Goal: Navigation & Orientation: Find specific page/section

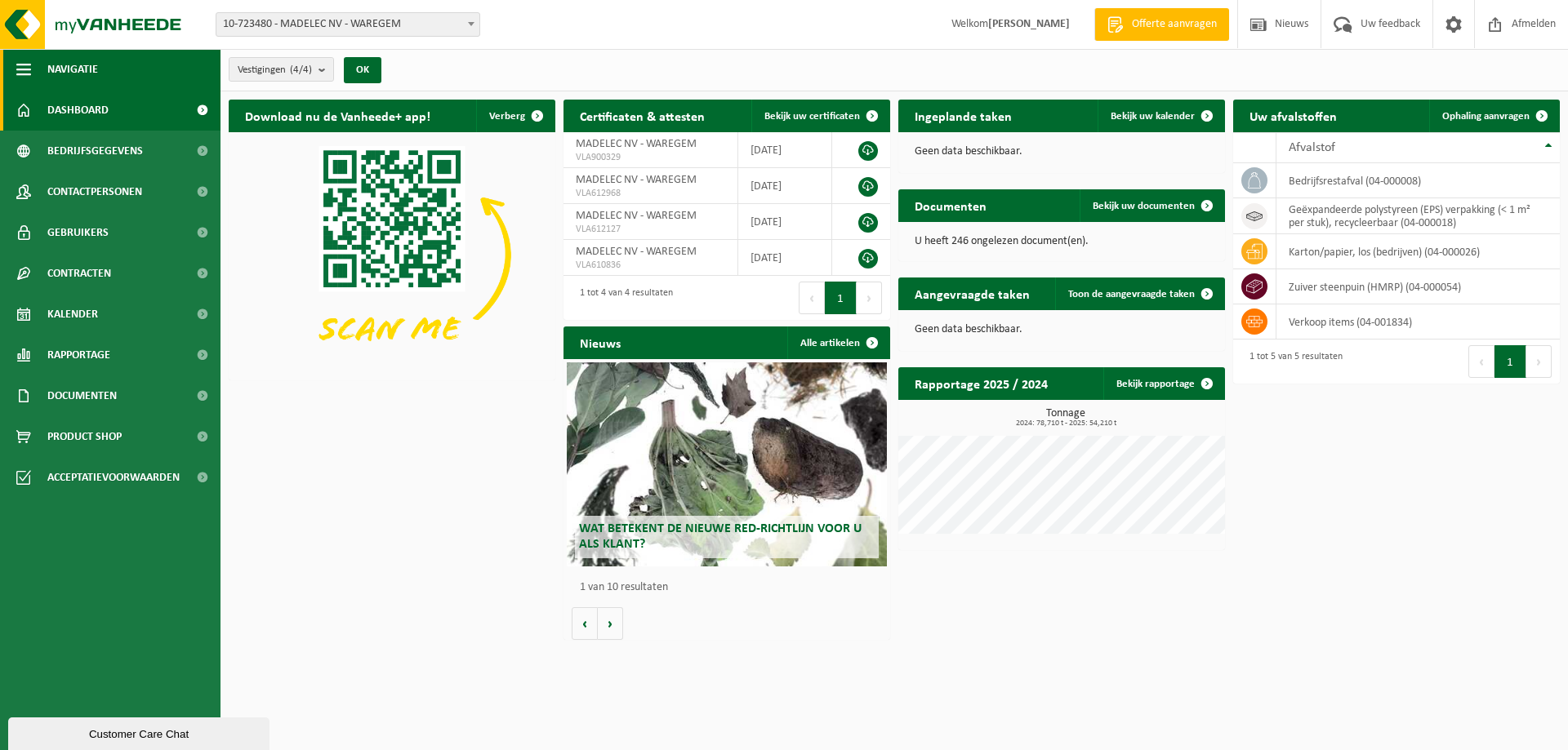
click at [103, 62] on button "Navigatie" at bounding box center [110, 69] width 220 height 40
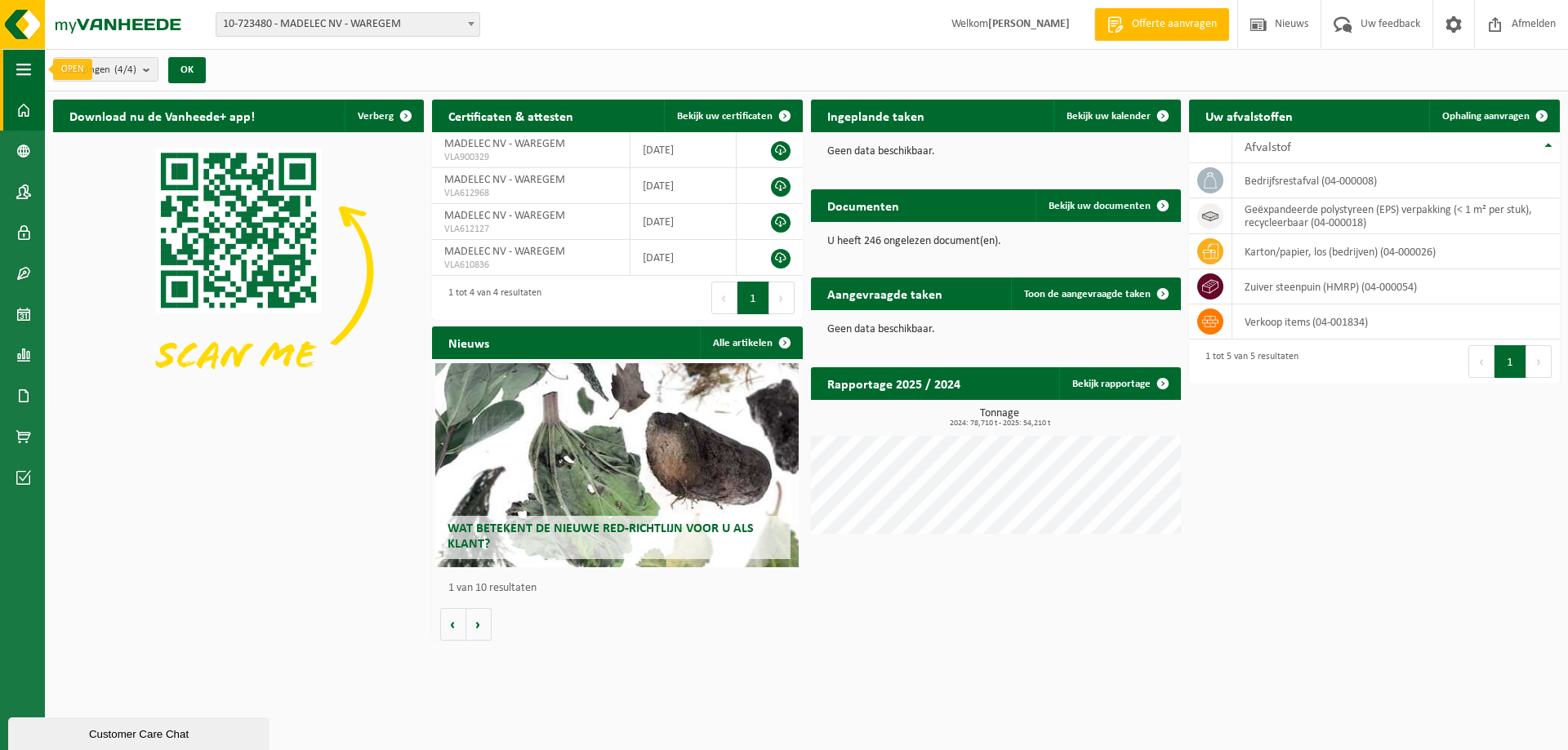
click at [18, 70] on span "button" at bounding box center [24, 69] width 15 height 40
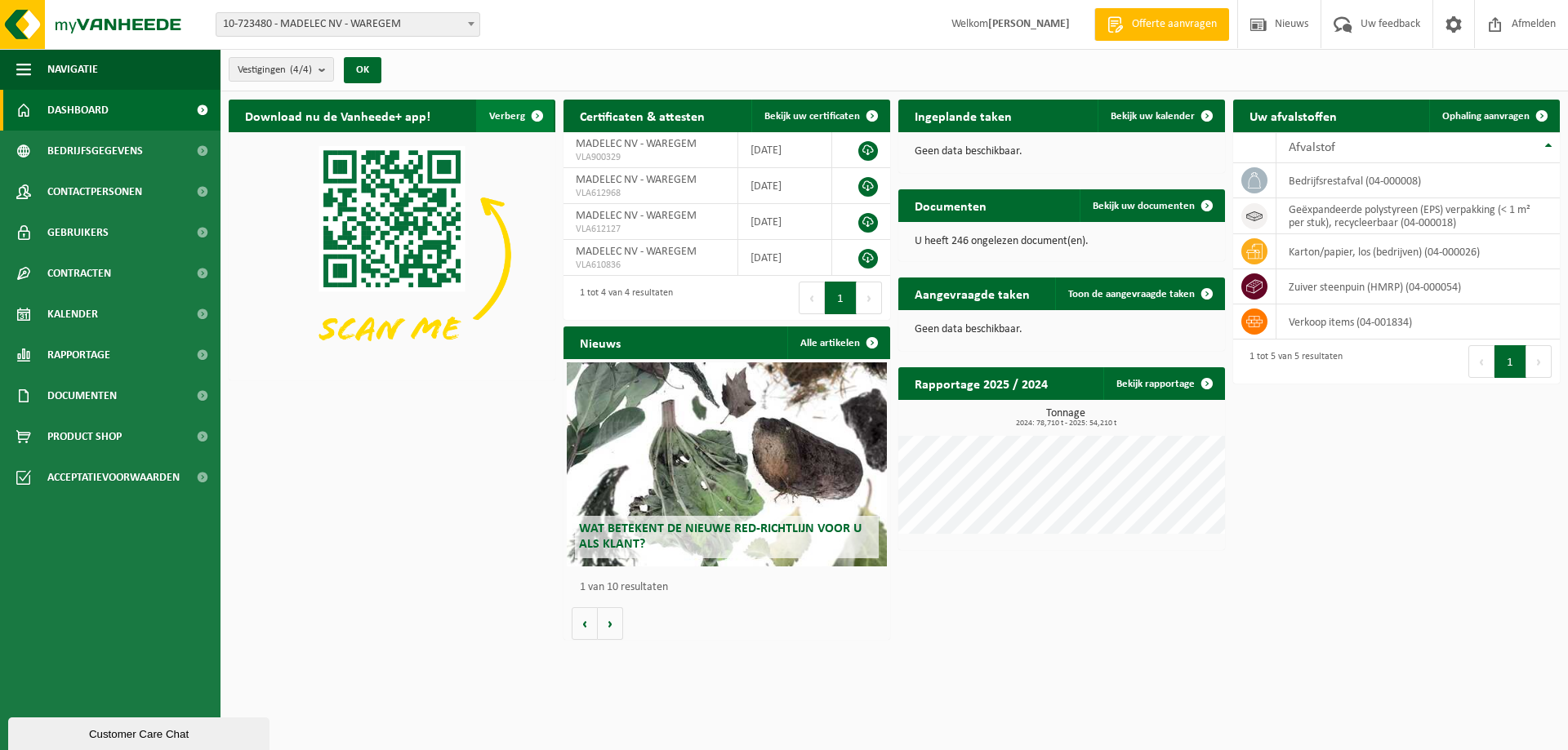
click at [540, 112] on span "button" at bounding box center [537, 117] width 33 height 33
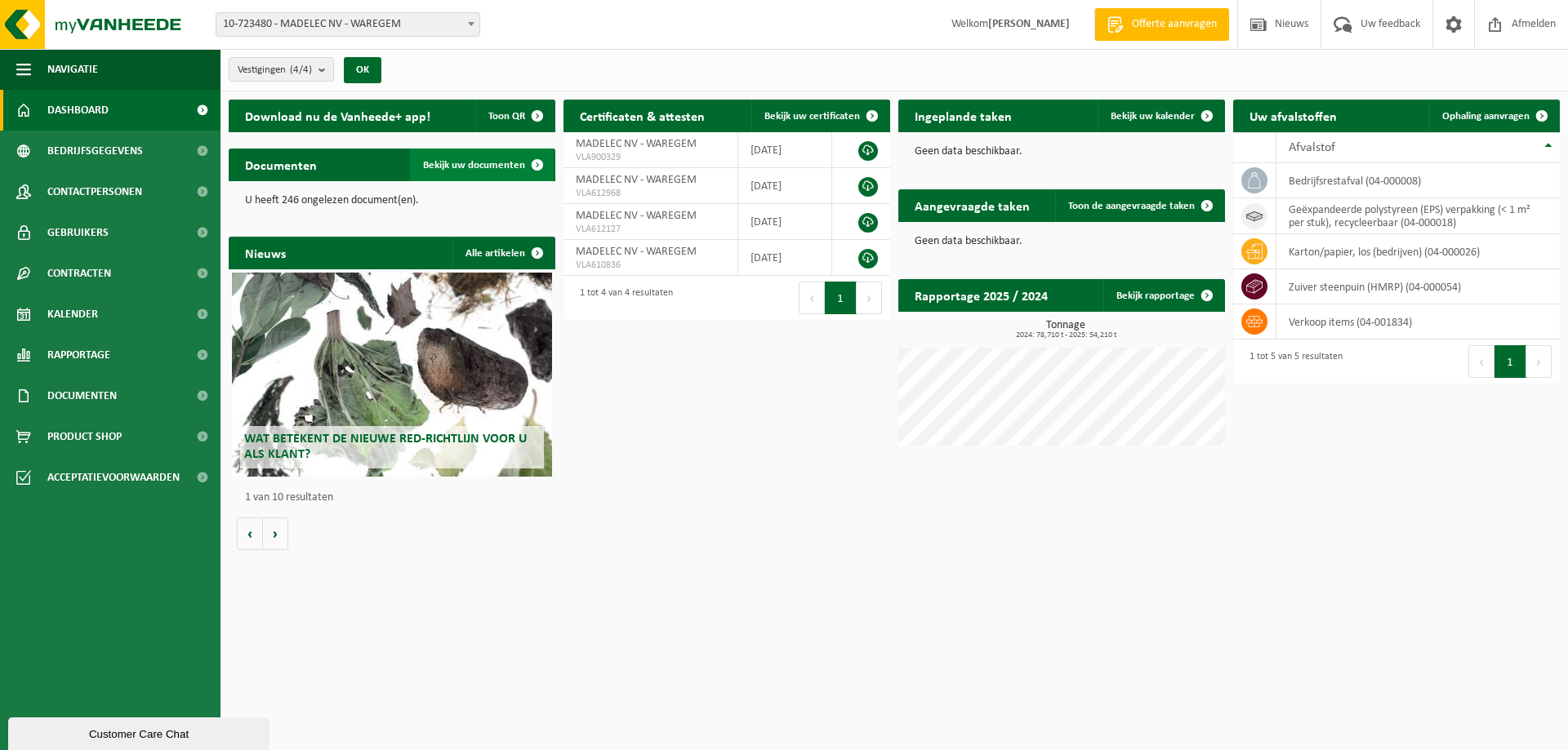
click at [480, 165] on span "Bekijk uw documenten" at bounding box center [474, 165] width 102 height 11
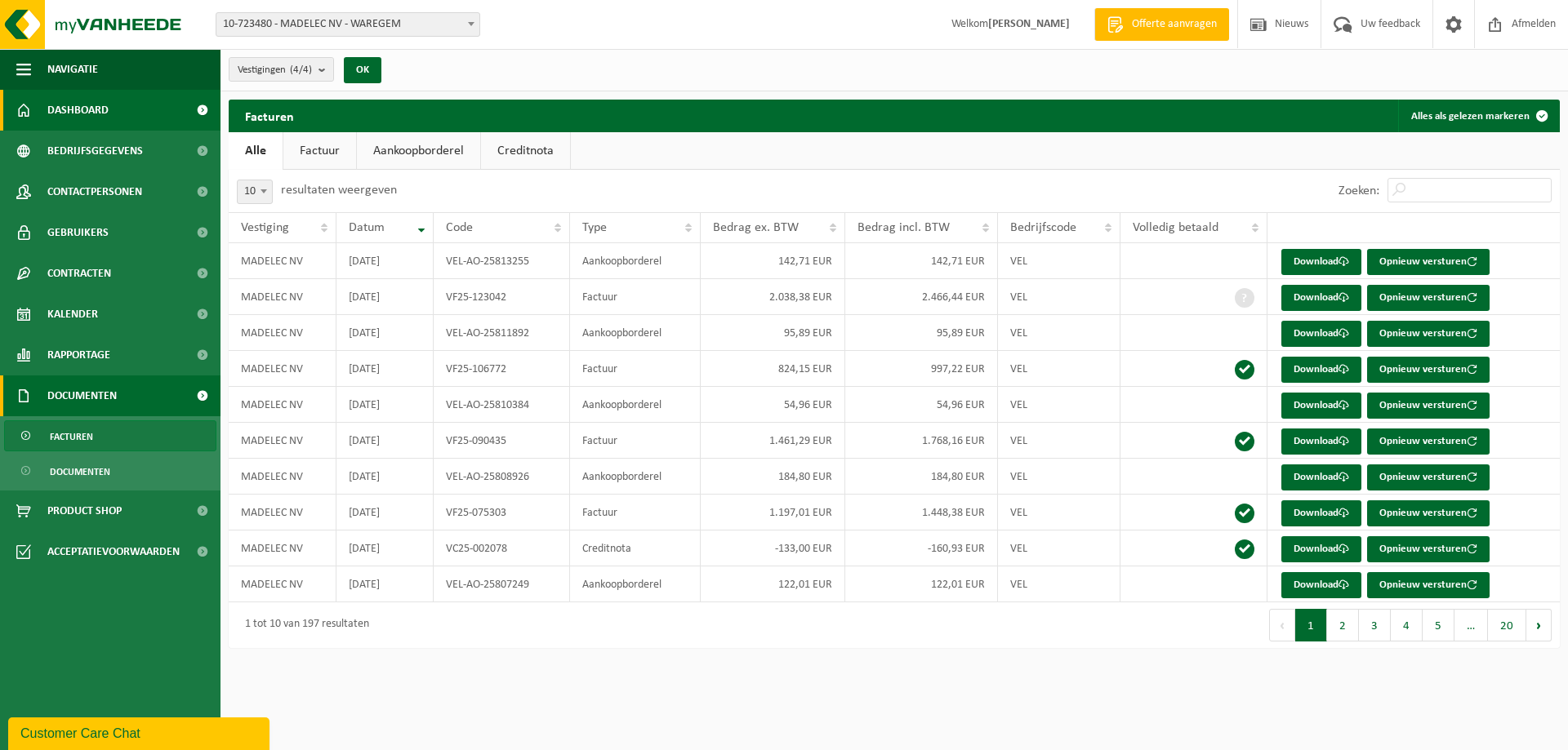
click at [62, 115] on span "Dashboard" at bounding box center [78, 110] width 62 height 40
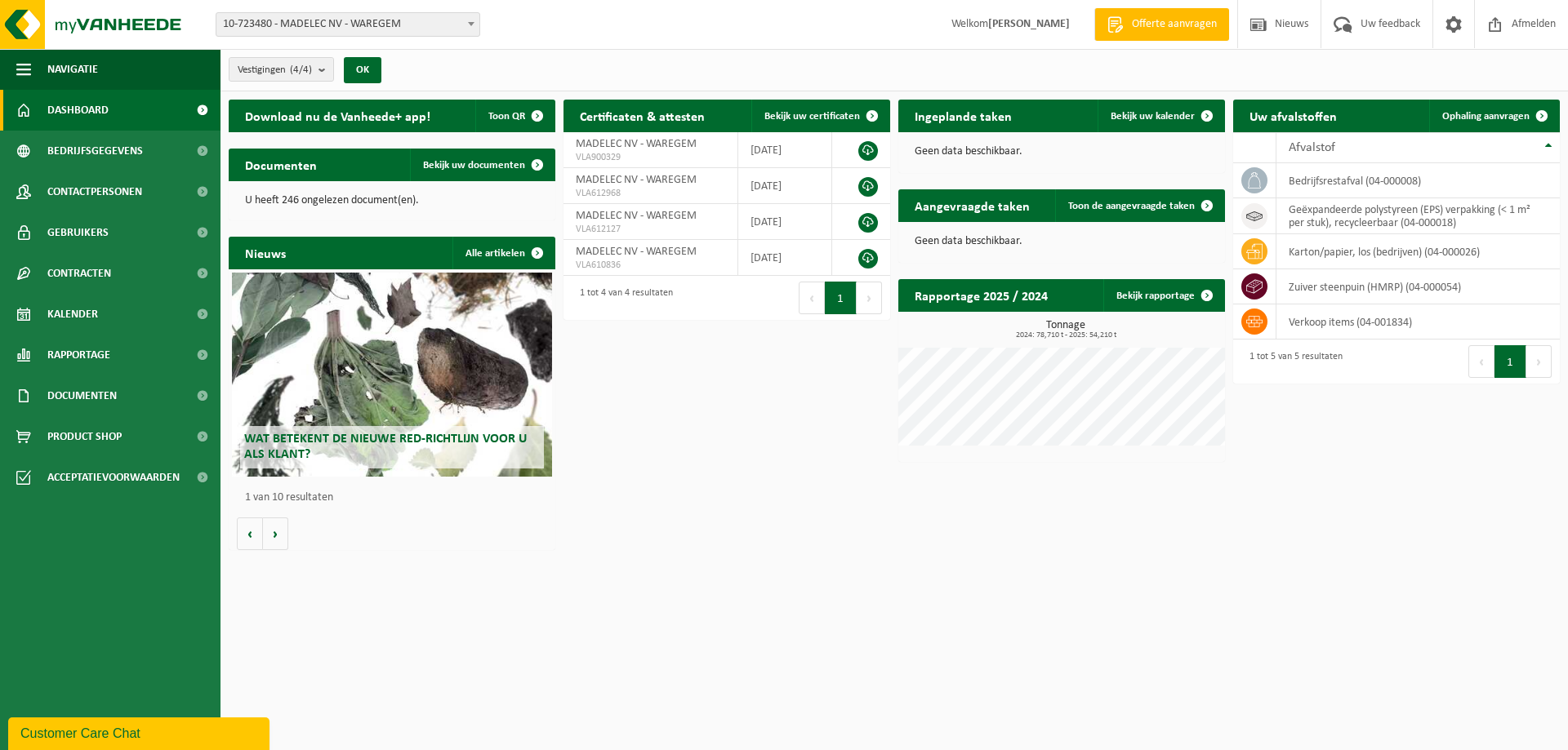
click at [460, 310] on div "Wat betekent de nieuwe RED-richtlijn voor u als klant?" at bounding box center [392, 375] width 320 height 204
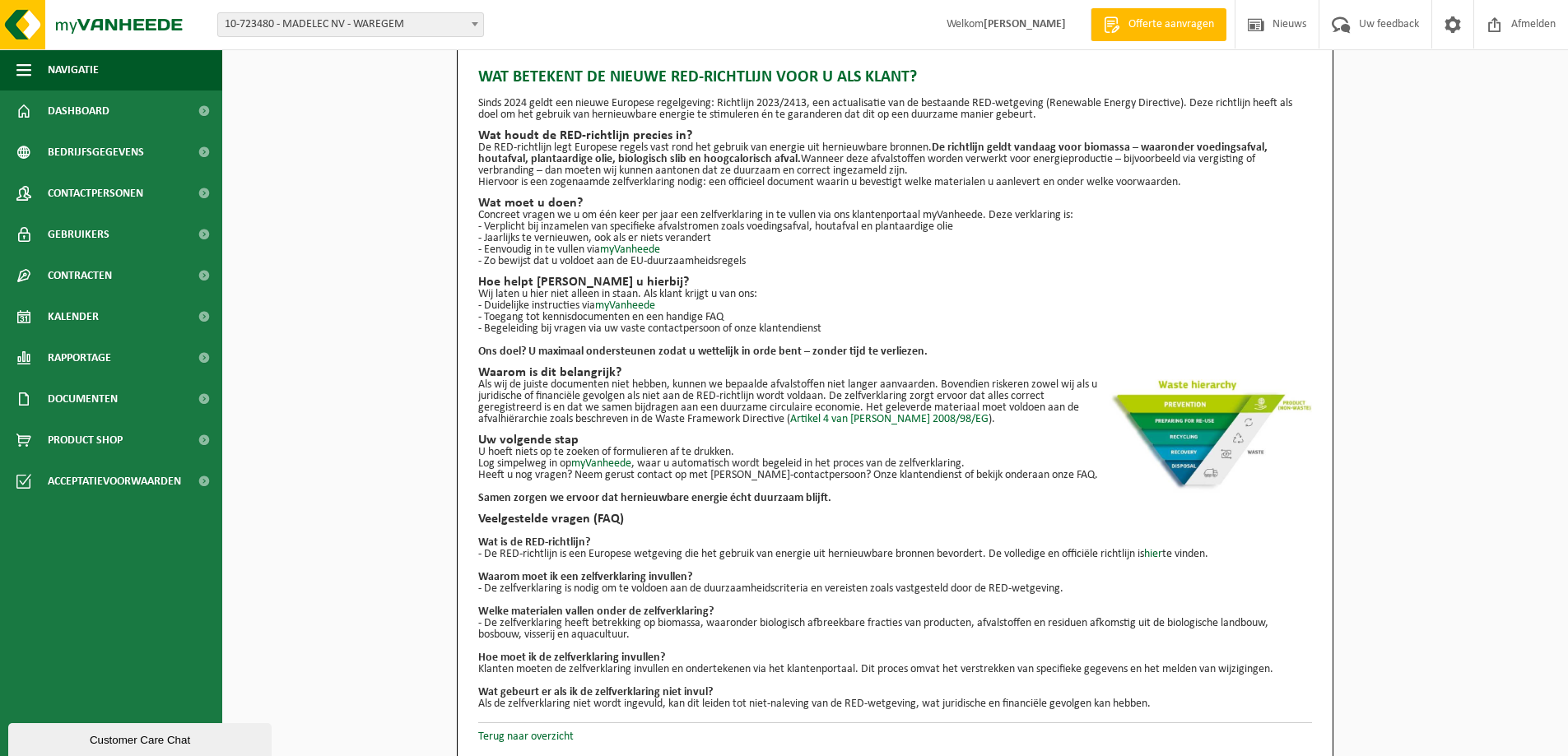
scroll to position [23, 0]
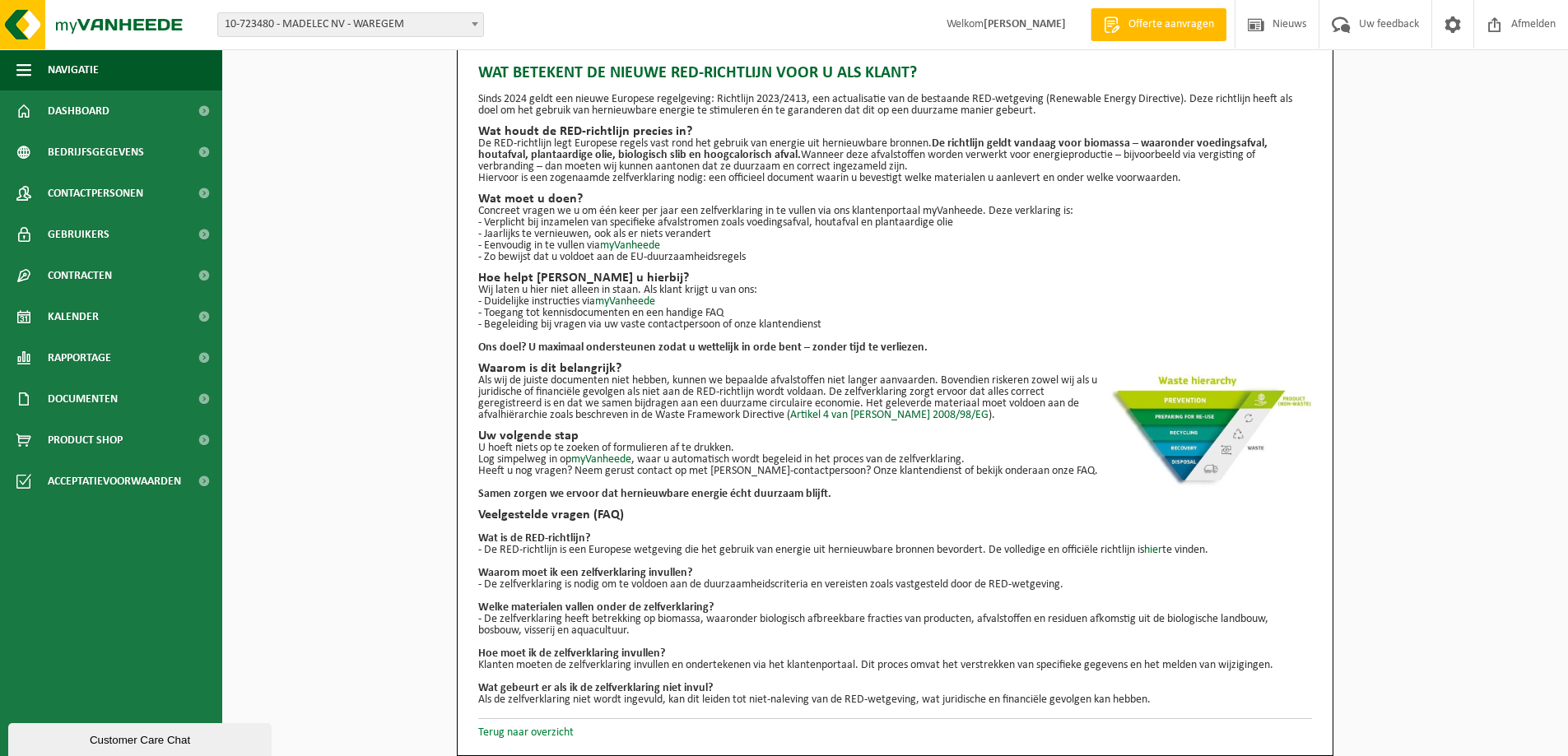
click at [536, 736] on link "Terug naar overzicht" at bounding box center [526, 732] width 95 height 12
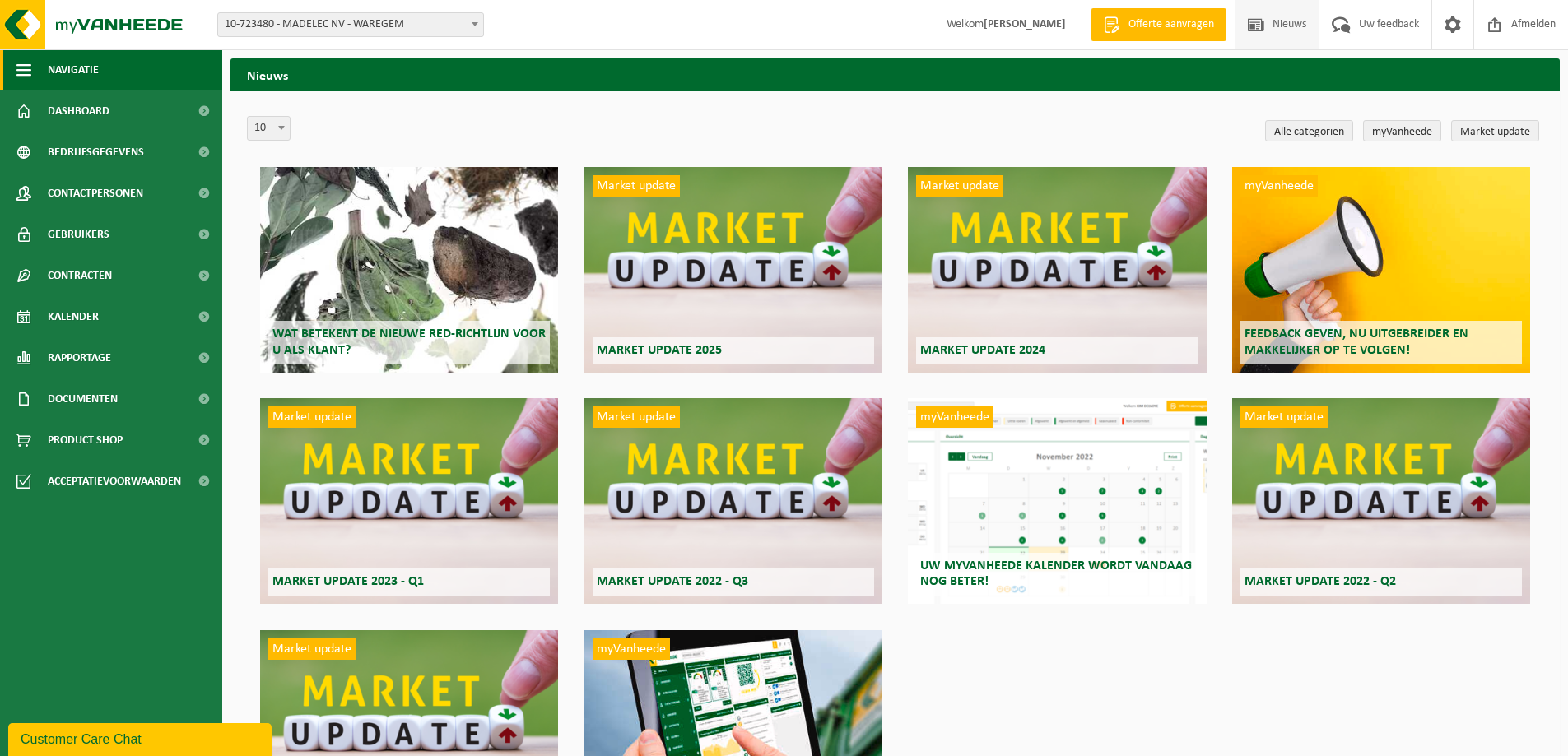
click at [100, 69] on button "Navigatie" at bounding box center [111, 69] width 222 height 41
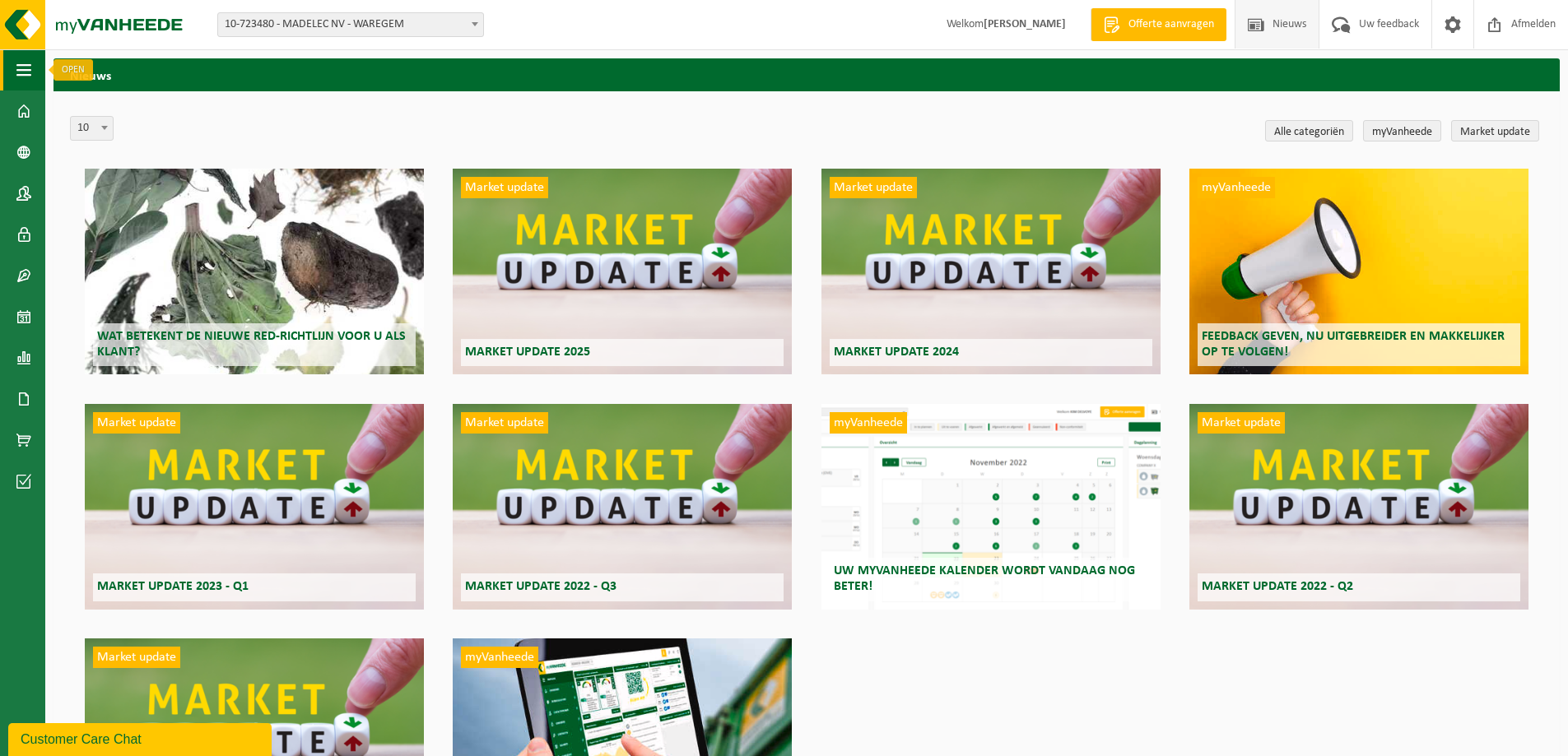
click at [20, 65] on span "button" at bounding box center [24, 69] width 15 height 41
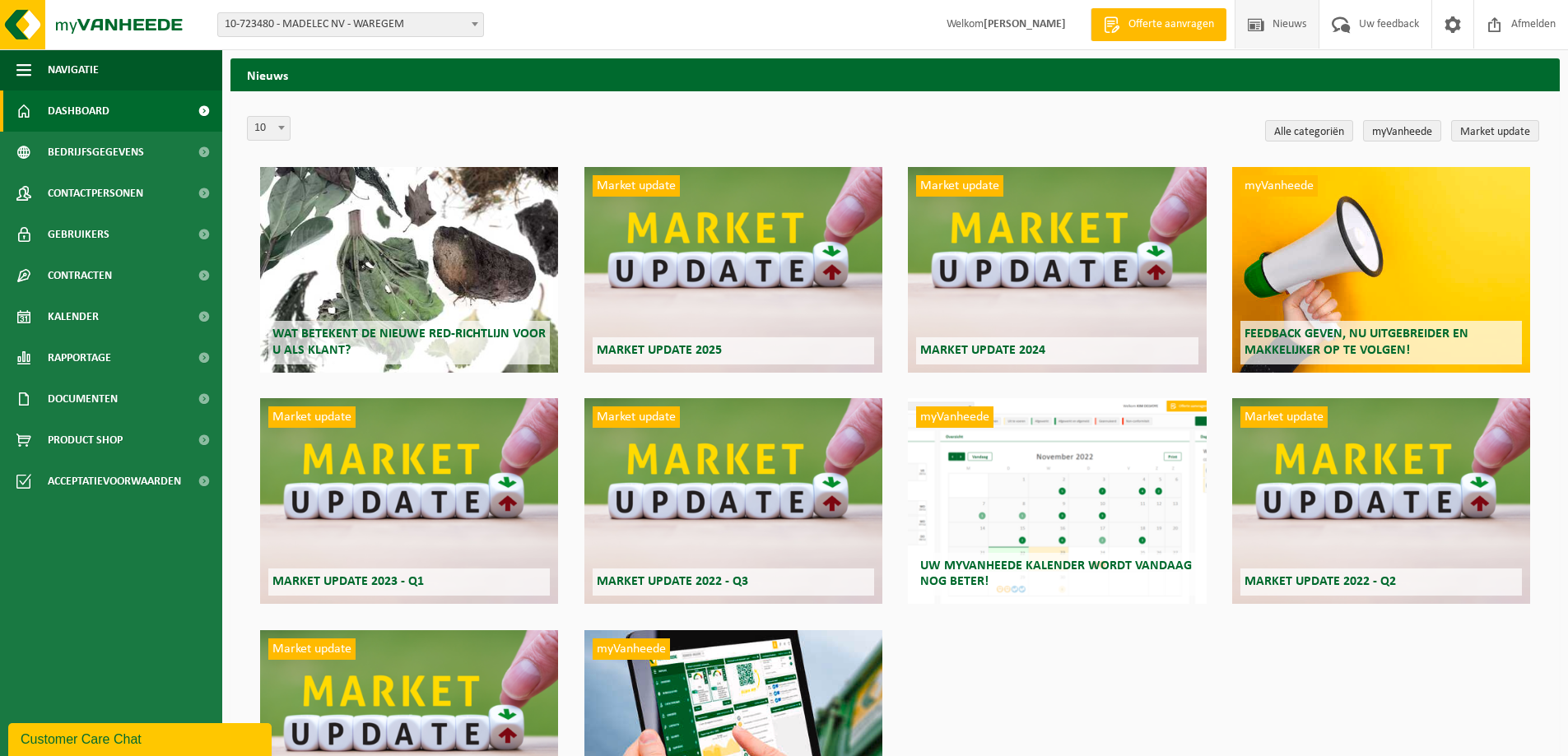
click at [83, 111] on span "Dashboard" at bounding box center [79, 111] width 62 height 41
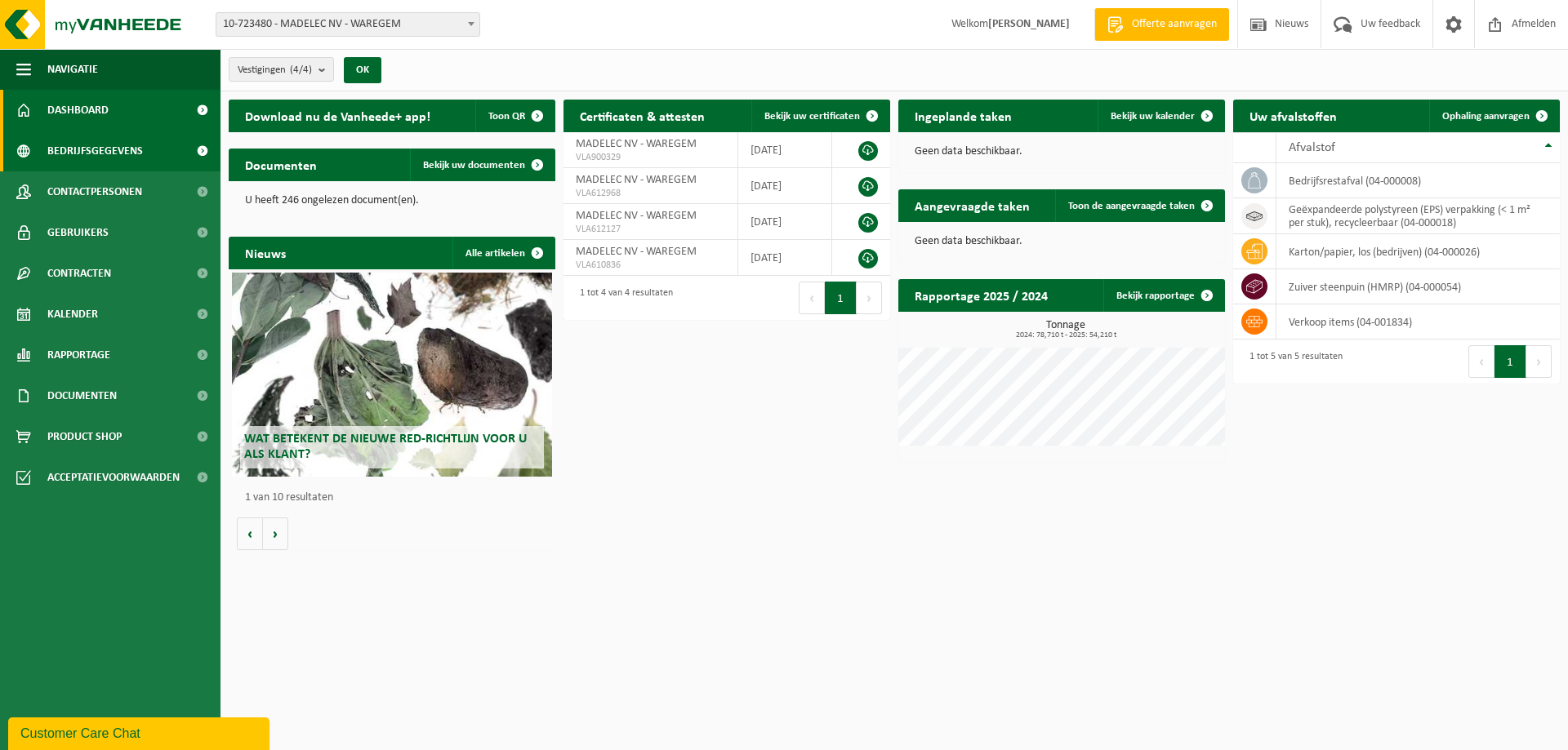
click at [126, 151] on span "Bedrijfsgegevens" at bounding box center [95, 151] width 95 height 40
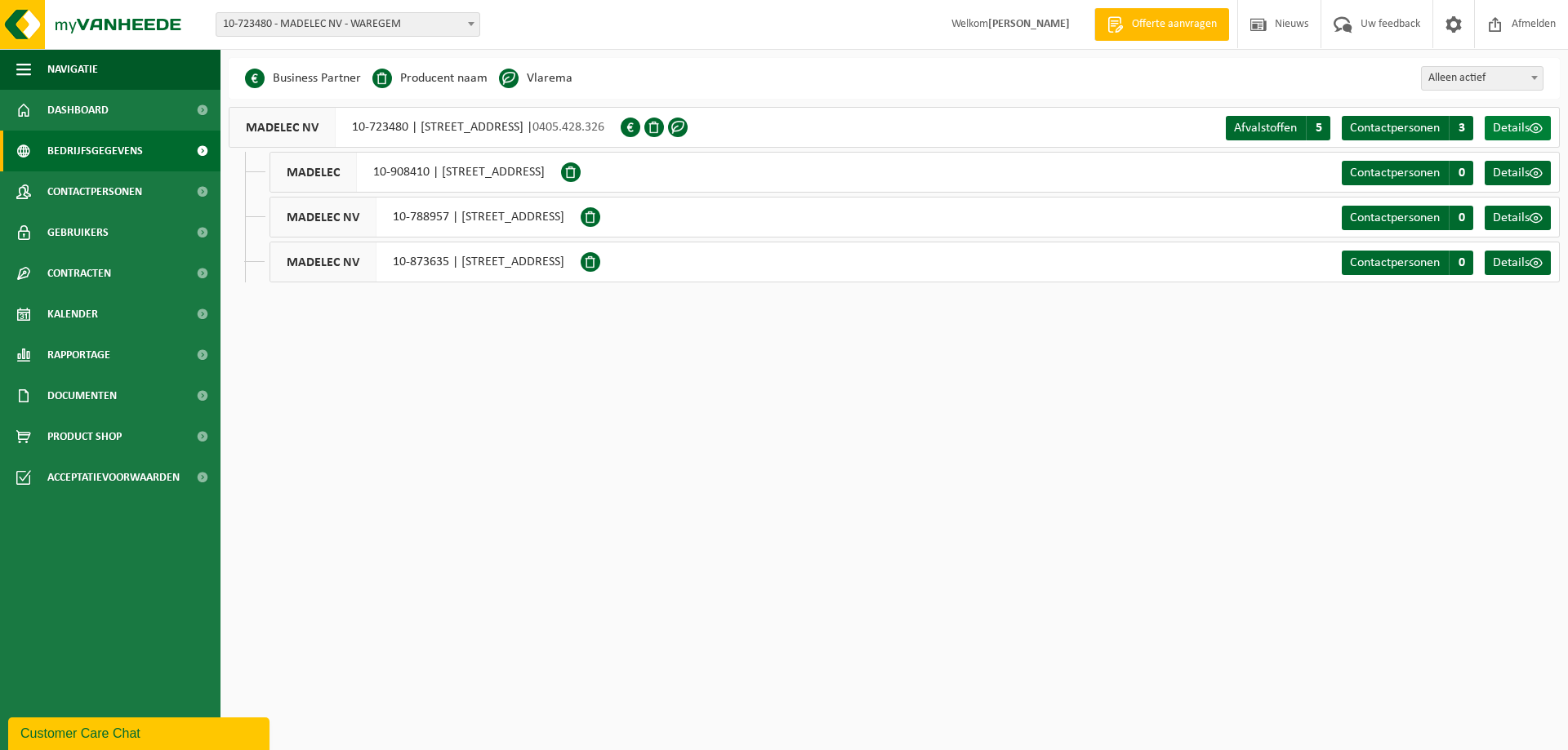
click at [1519, 129] on span "Details" at bounding box center [1511, 129] width 37 height 13
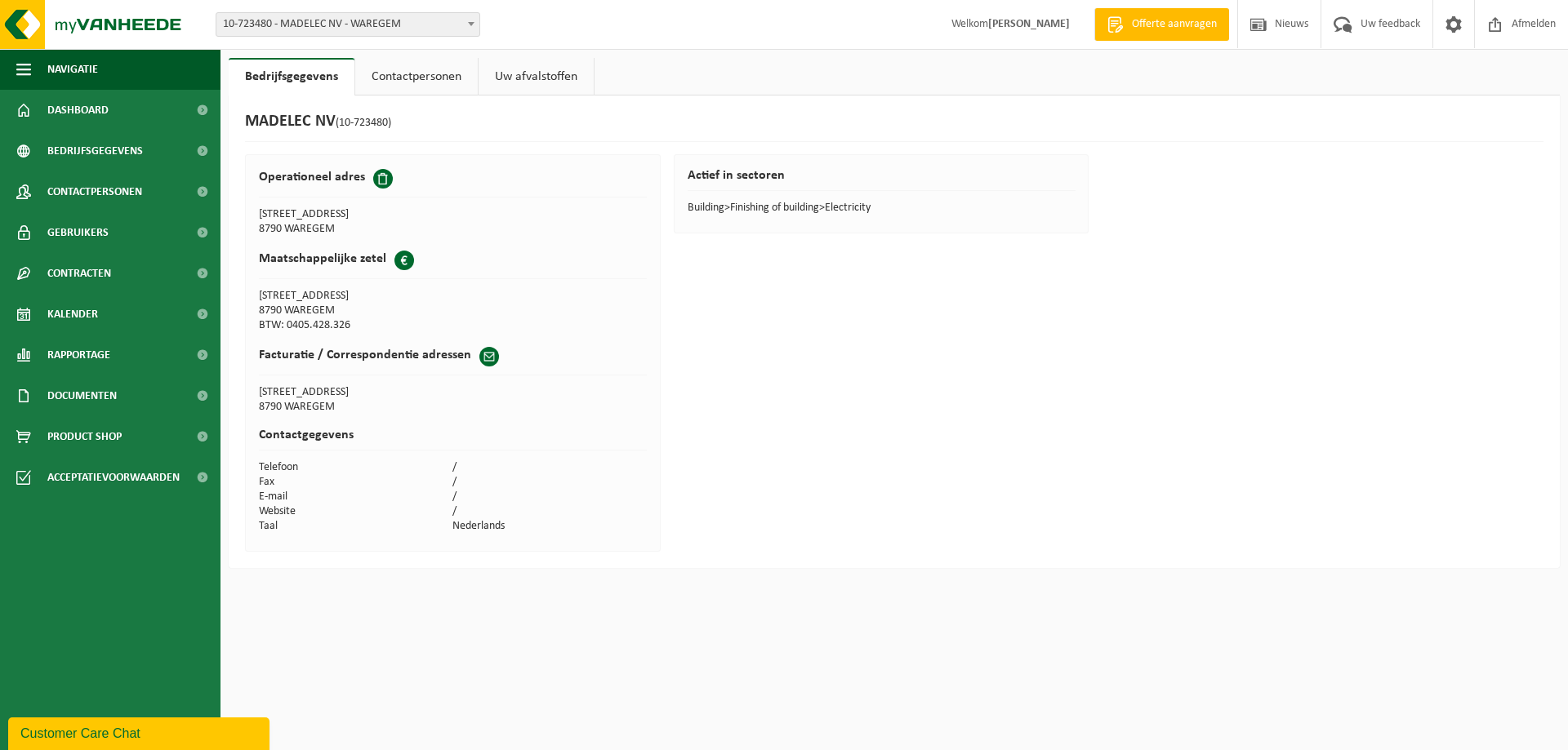
click at [427, 72] on link "Contactpersonen" at bounding box center [416, 76] width 122 height 38
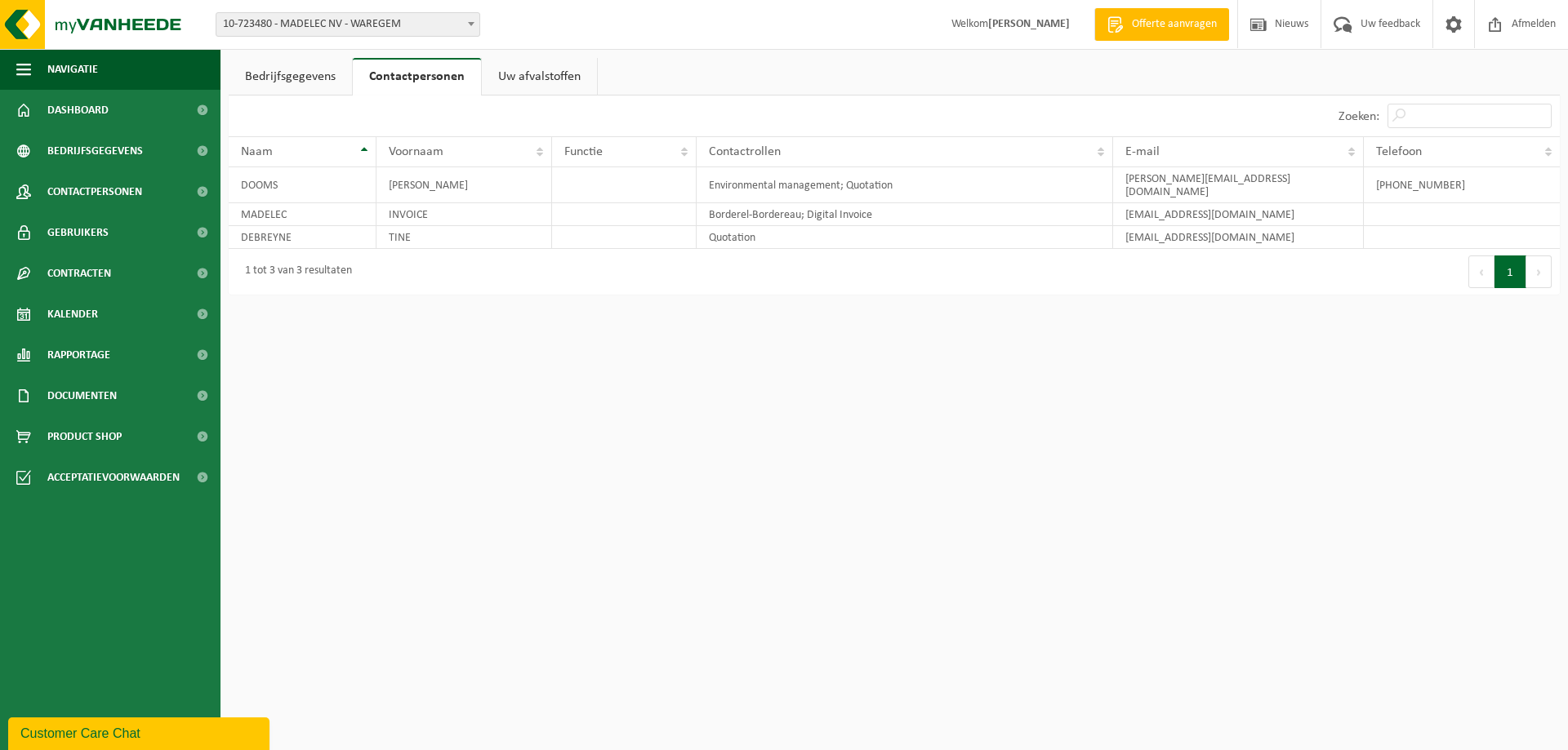
click at [520, 75] on link "Uw afvalstoffen" at bounding box center [539, 76] width 115 height 38
